Goal: Task Accomplishment & Management: Manage account settings

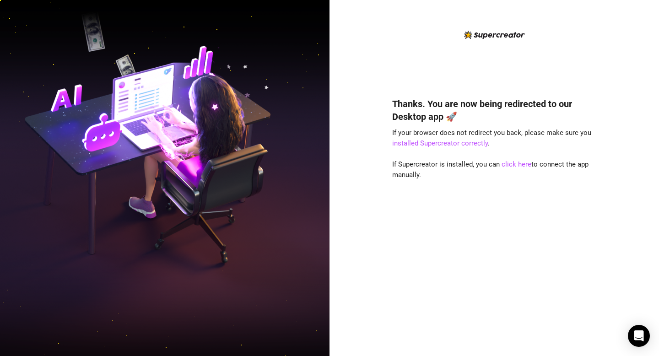
click at [371, 141] on div "Thanks. You are now being redirected to our Desktop app 🚀 If your browser does …" at bounding box center [493, 178] width 329 height 356
click at [477, 34] on img at bounding box center [494, 35] width 61 height 8
click at [214, 37] on img at bounding box center [164, 178] width 329 height 413
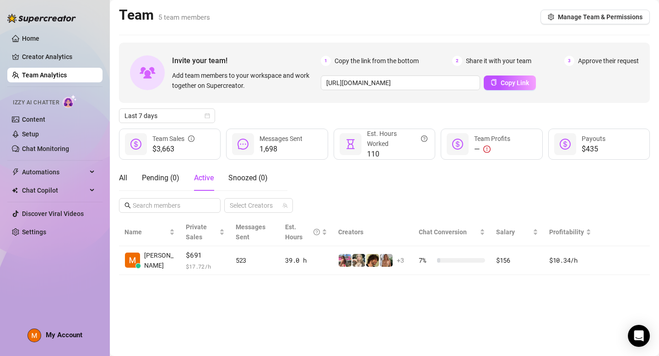
click at [128, 177] on div "All Pending ( 0 ) Active Snoozed ( 0 )" at bounding box center [193, 178] width 149 height 26
click at [127, 178] on div "All" at bounding box center [123, 178] width 8 height 11
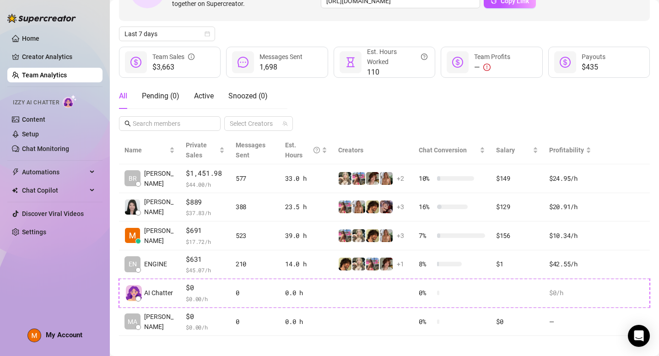
scroll to position [82, 0]
click at [330, 127] on div "All Pending ( 0 ) Active Snoozed ( 0 ) Select Creators" at bounding box center [384, 107] width 531 height 48
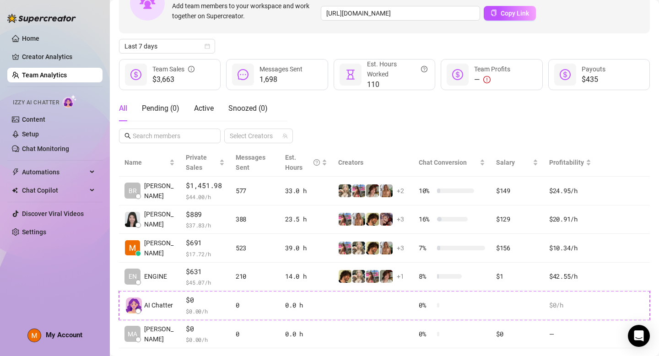
scroll to position [69, 0]
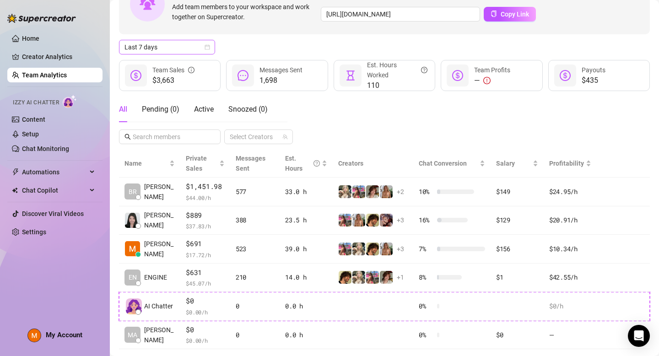
click at [178, 51] on span "Last 7 days" at bounding box center [166, 47] width 85 height 14
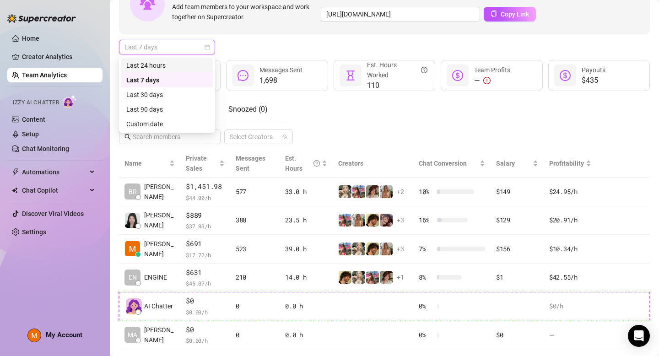
click at [177, 67] on div "Last 24 hours" at bounding box center [166, 65] width 81 height 10
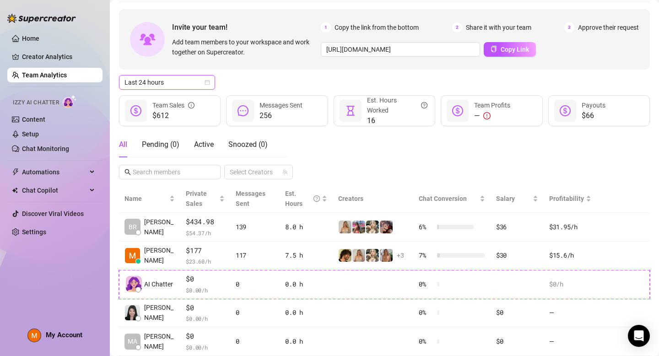
scroll to position [27, 0]
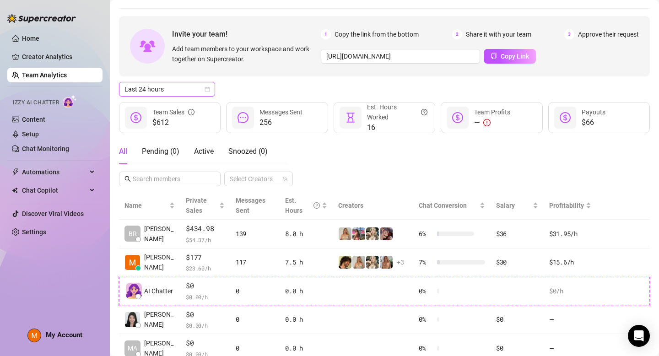
click at [177, 83] on span "Last 24 hours" at bounding box center [166, 89] width 85 height 14
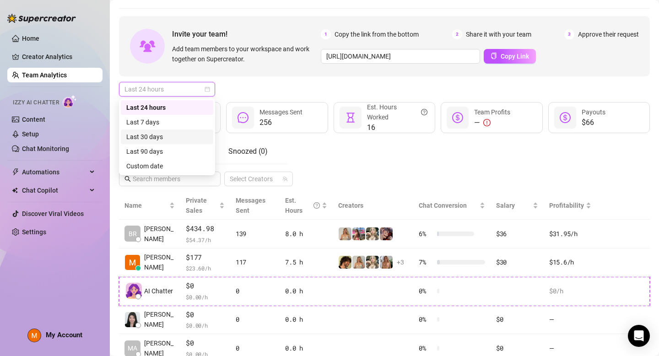
click at [188, 137] on div "Last 30 days" at bounding box center [166, 137] width 81 height 10
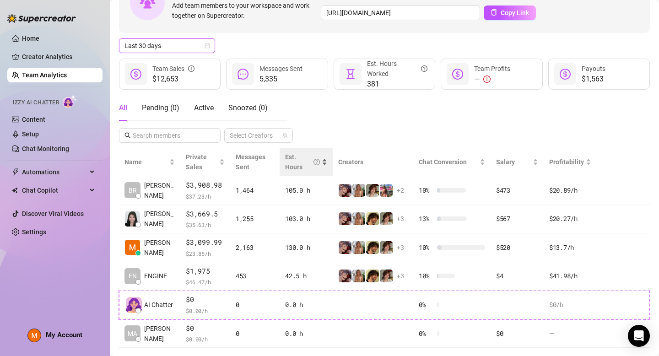
scroll to position [89, 0]
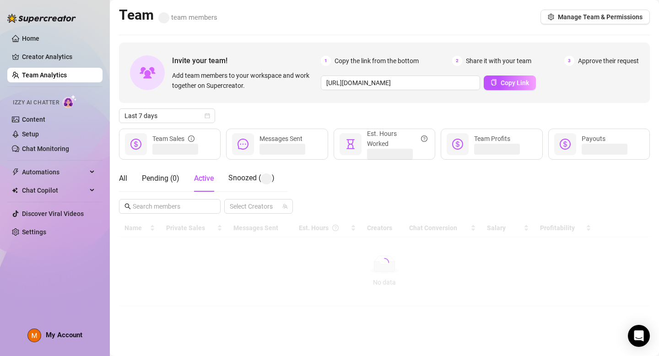
click at [223, 96] on div "Invite your team! Add team members to your workspace and work together on Super…" at bounding box center [384, 73] width 531 height 60
